Goal: Use online tool/utility: Use online tool/utility

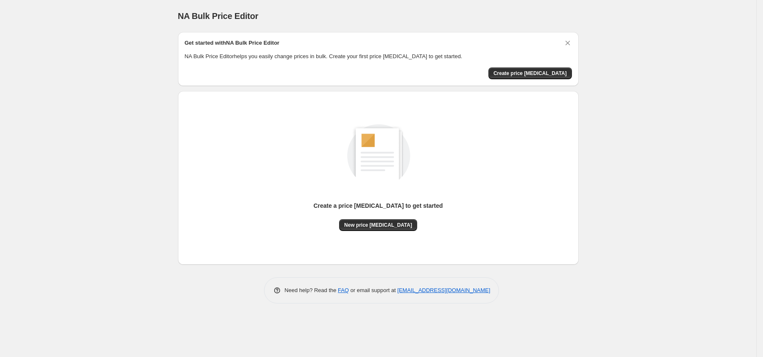
click at [381, 214] on div "Create a price [MEDICAL_DATA] to get started" at bounding box center [377, 210] width 129 height 18
click at [378, 222] on span "New price [MEDICAL_DATA]" at bounding box center [378, 225] width 68 height 7
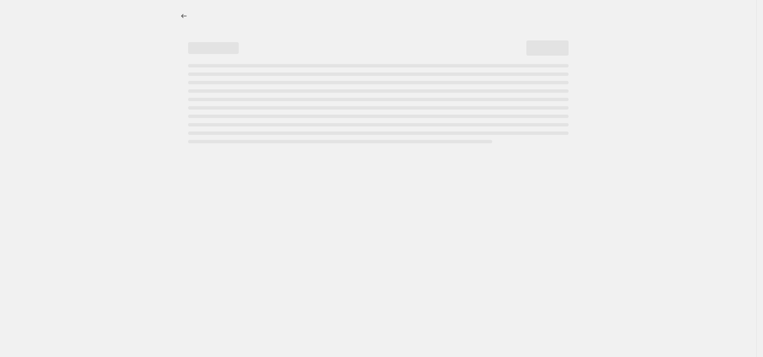
select select "percentage"
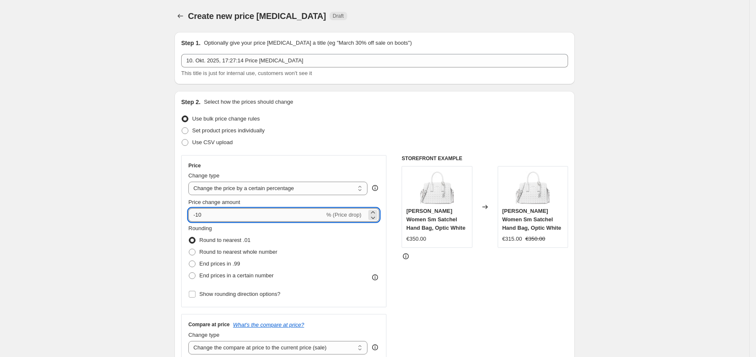
click at [268, 217] on input "-10" at bounding box center [256, 214] width 136 height 13
type input "-1"
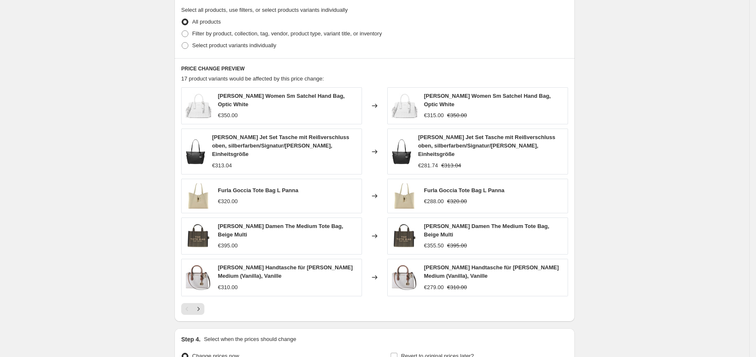
scroll to position [500, 0]
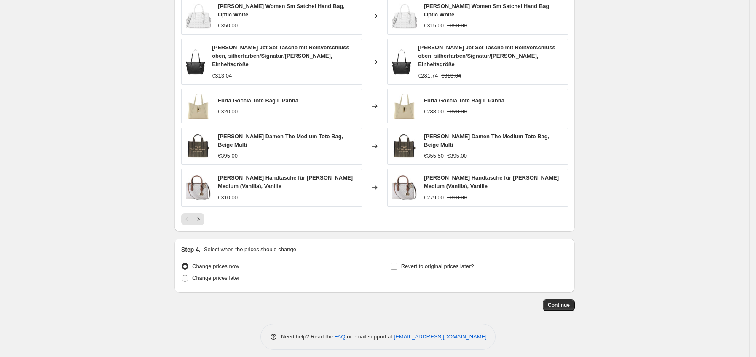
type input "-35"
click at [559, 302] on span "Continue" at bounding box center [559, 305] width 22 height 7
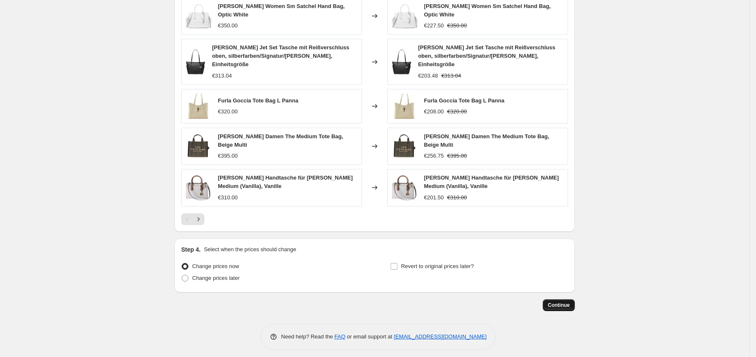
scroll to position [0, 0]
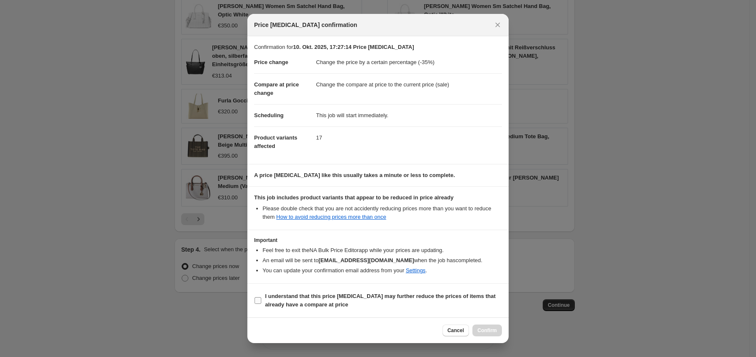
drag, startPoint x: 304, startPoint y: 295, endPoint x: 406, endPoint y: 303, distance: 102.8
click at [305, 296] on b "I understand that this price [MEDICAL_DATA] may further reduce the prices of it…" at bounding box center [380, 300] width 231 height 15
click at [261, 297] on input "I understand that this price [MEDICAL_DATA] may further reduce the prices of it…" at bounding box center [258, 300] width 7 height 7
checkbox input "true"
click at [483, 330] on span "Confirm" at bounding box center [487, 330] width 19 height 7
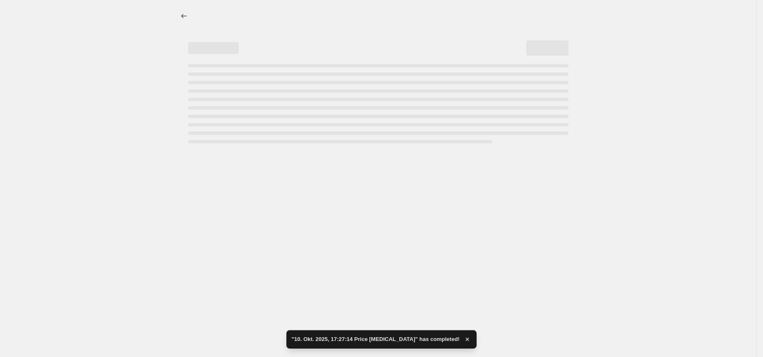
select select "percentage"
